Goal: Information Seeking & Learning: Learn about a topic

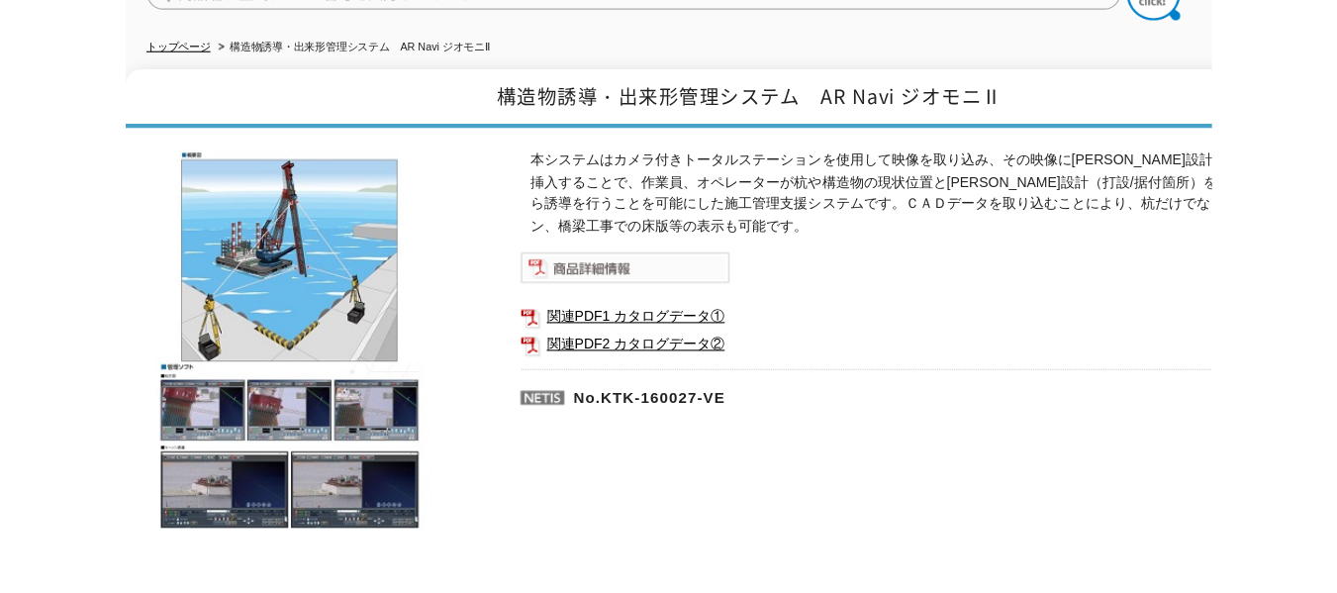
scroll to position [198, 0]
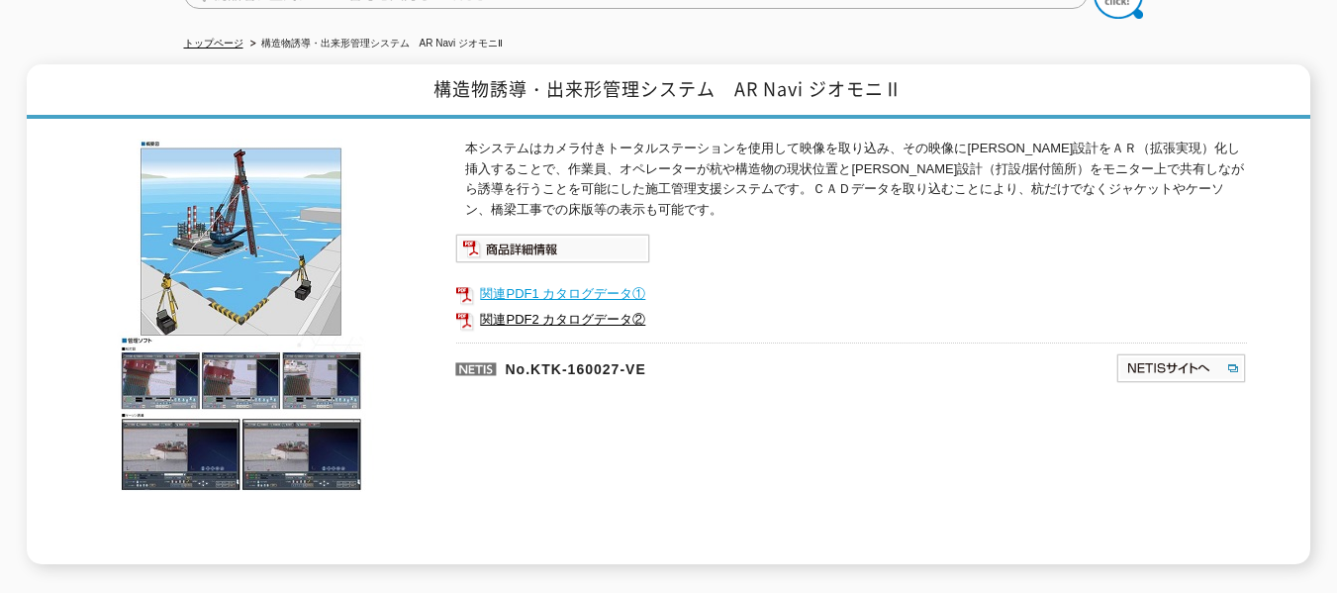
click at [606, 281] on link "関連PDF1 カタログデータ①" at bounding box center [851, 294] width 792 height 26
click at [556, 308] on link "関連PDF2 カタログデータ②" at bounding box center [851, 320] width 792 height 26
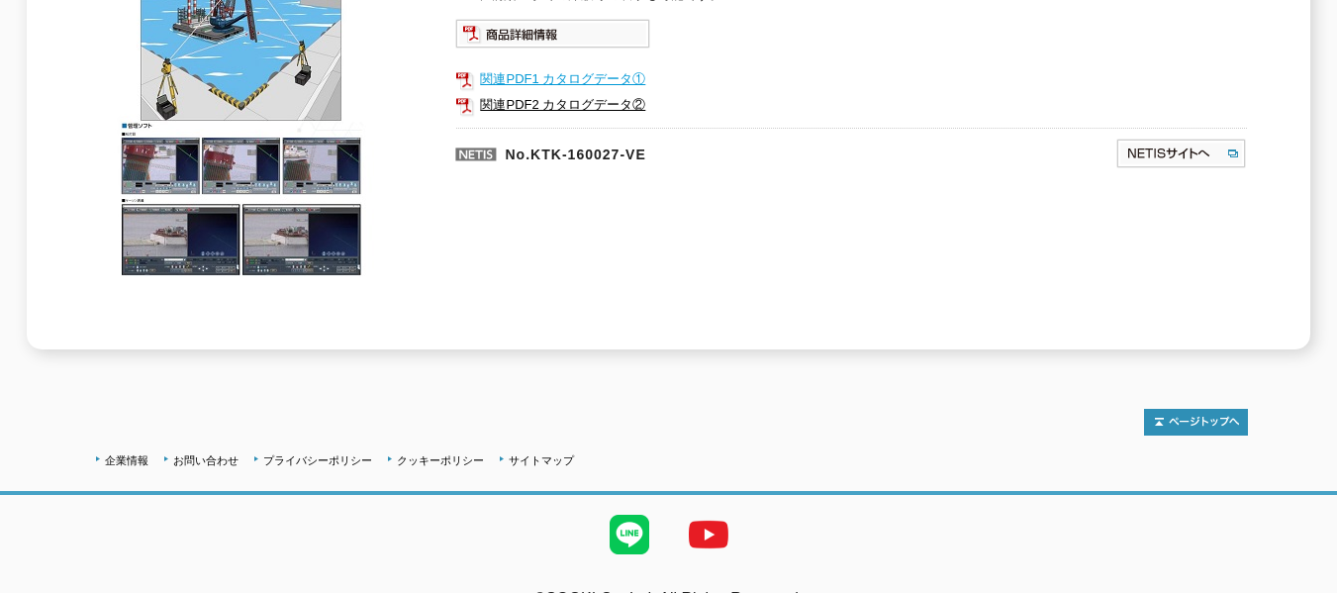
scroll to position [439, 0]
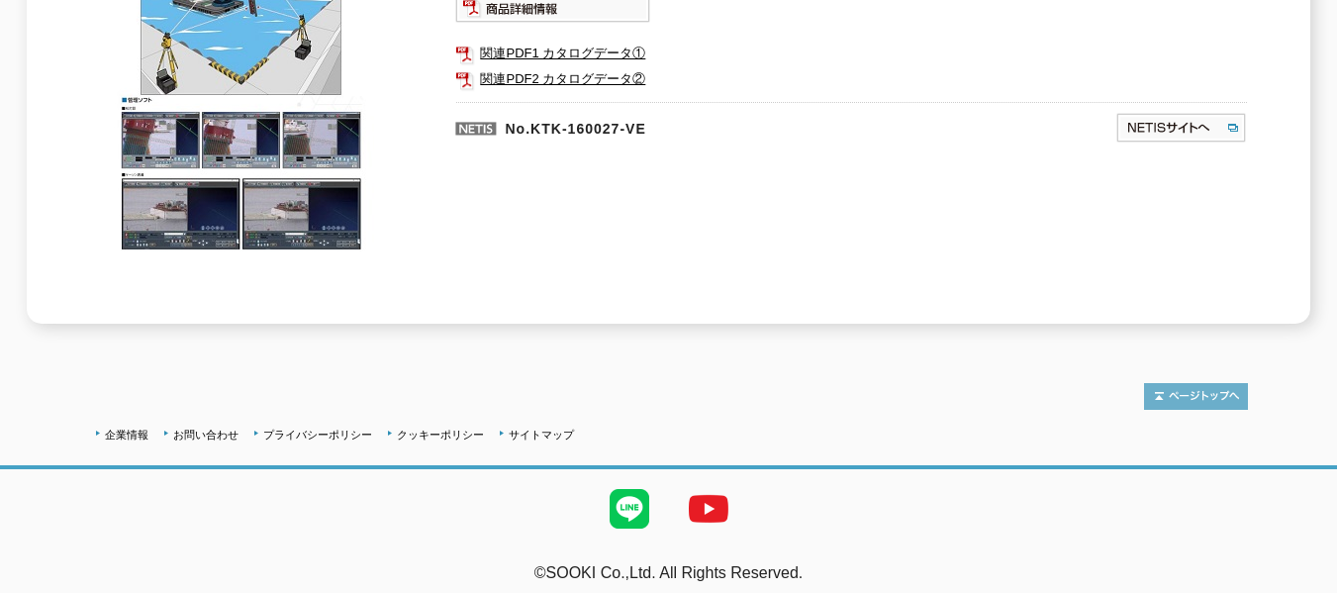
click at [1008, 383] on img at bounding box center [1196, 396] width 104 height 27
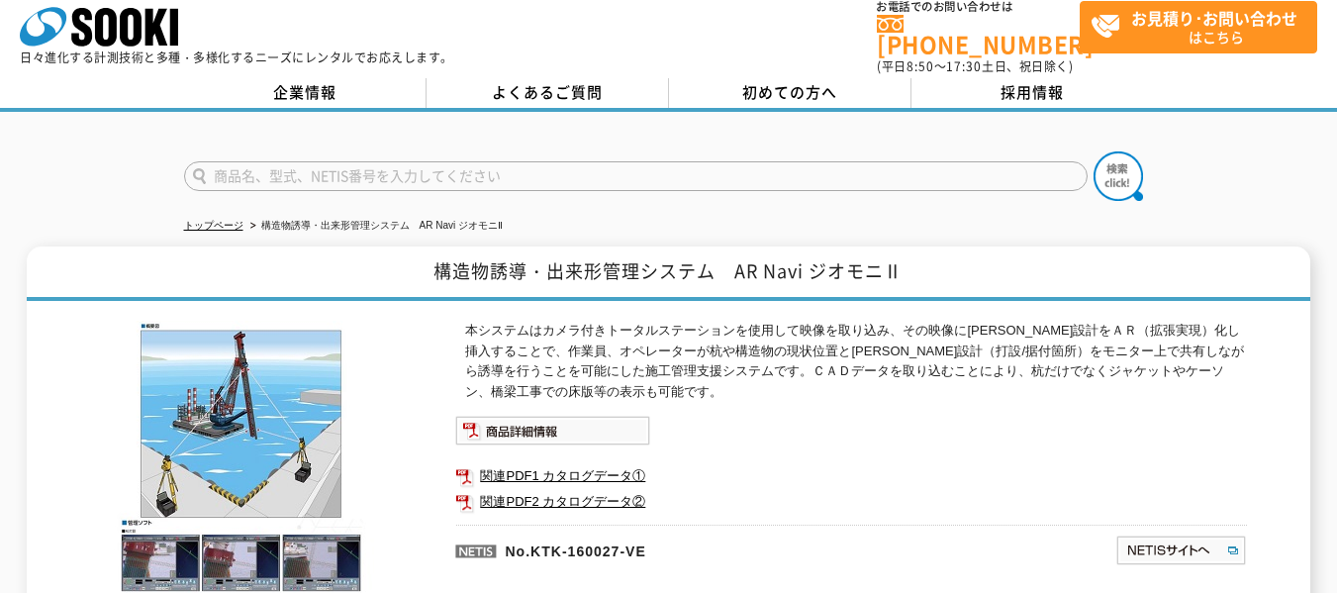
scroll to position [0, 0]
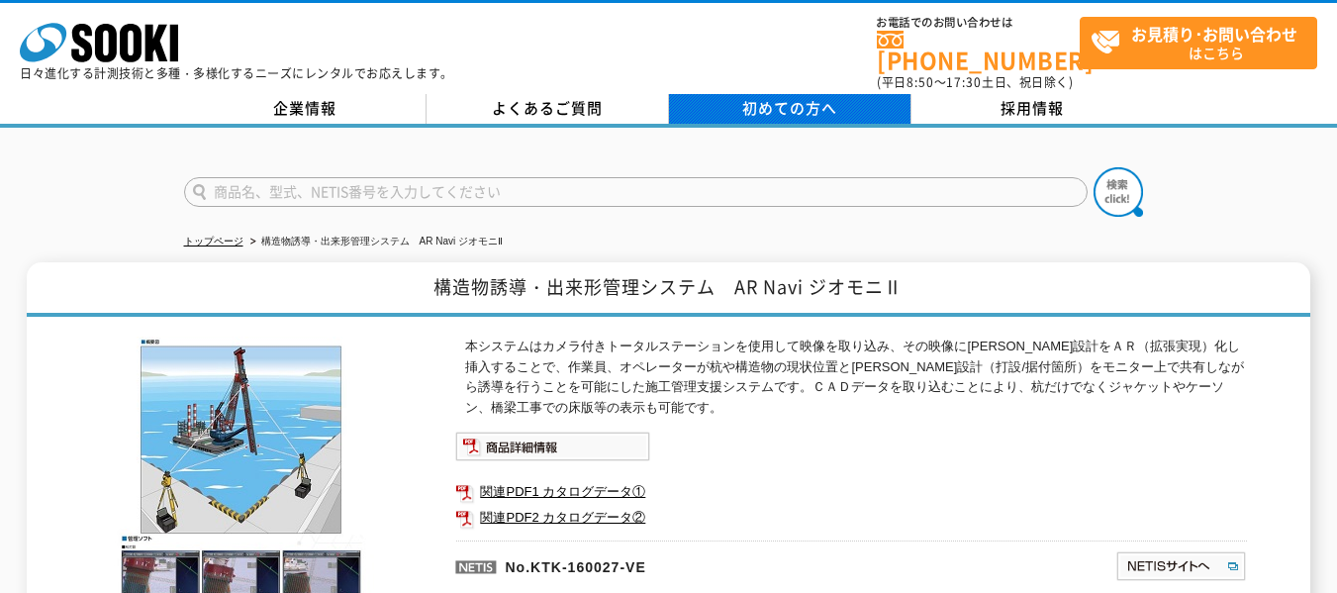
click at [798, 97] on span "初めての方へ" at bounding box center [789, 108] width 95 height 22
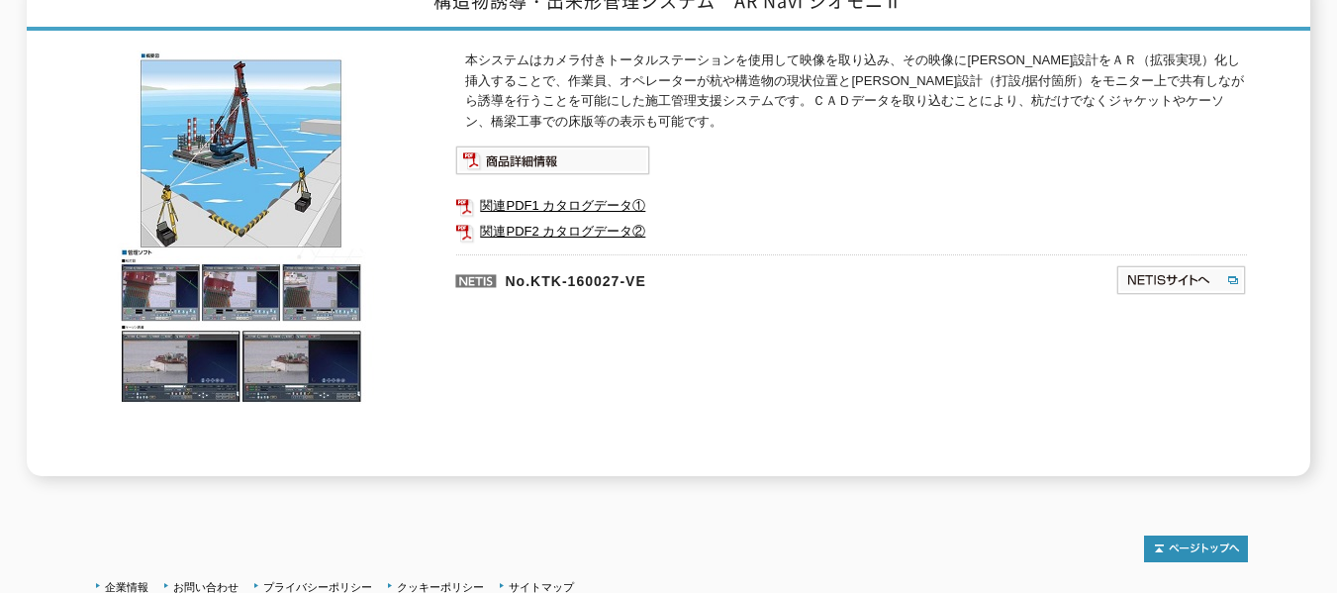
scroll to position [297, 0]
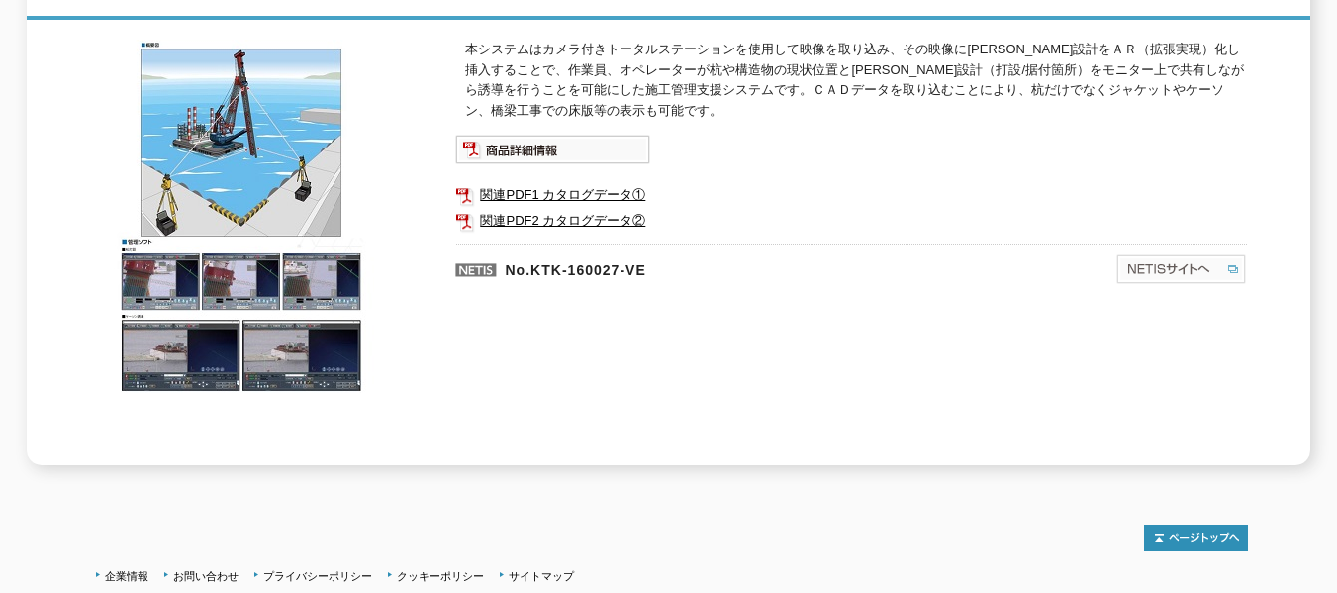
click at [1008, 262] on img at bounding box center [1182, 269] width 132 height 32
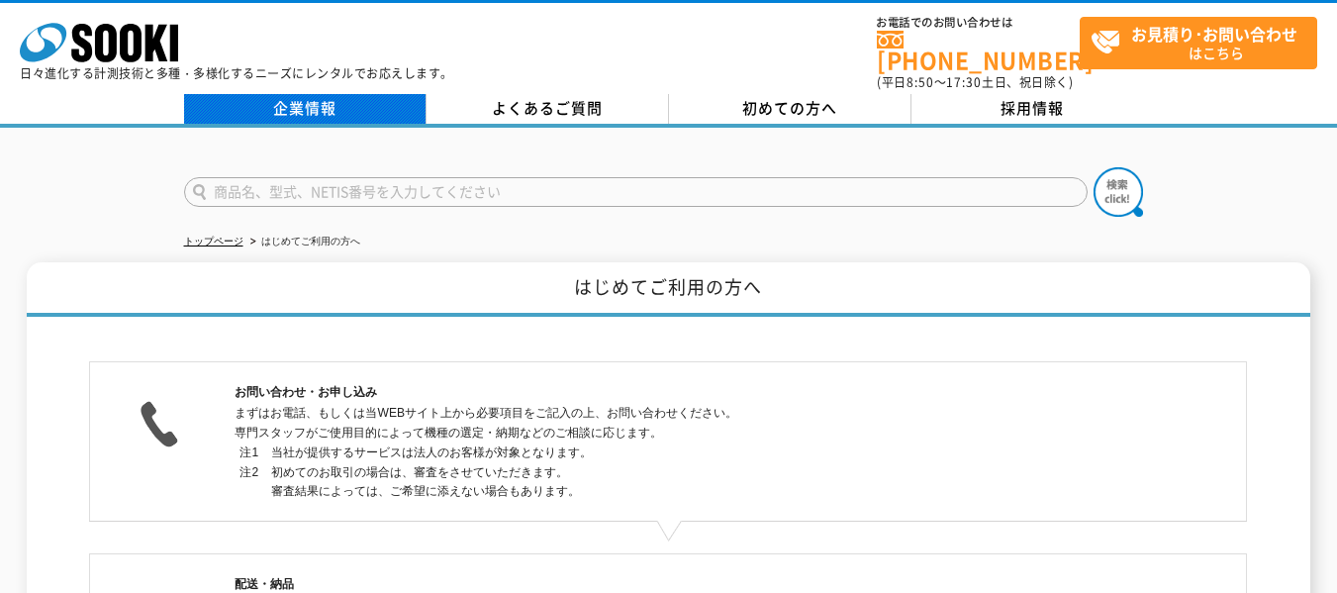
click at [337, 105] on link "企業情報" at bounding box center [305, 109] width 243 height 30
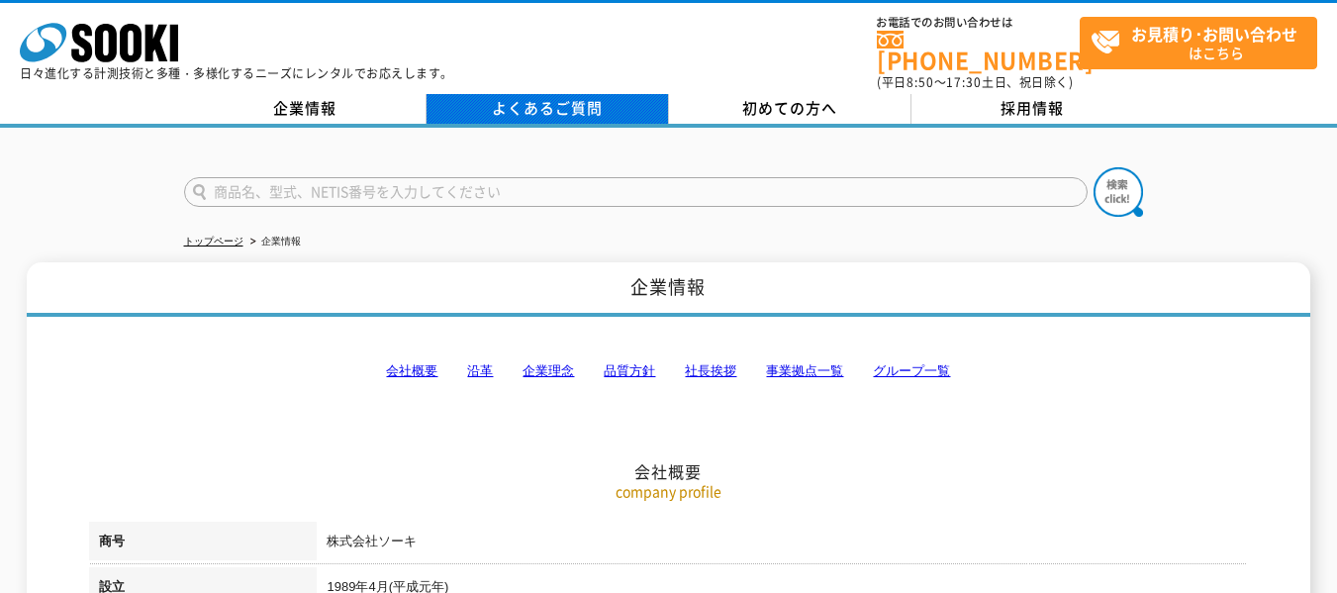
click at [539, 98] on link "よくあるご質問" at bounding box center [548, 109] width 243 height 30
